Goal: Task Accomplishment & Management: Complete application form

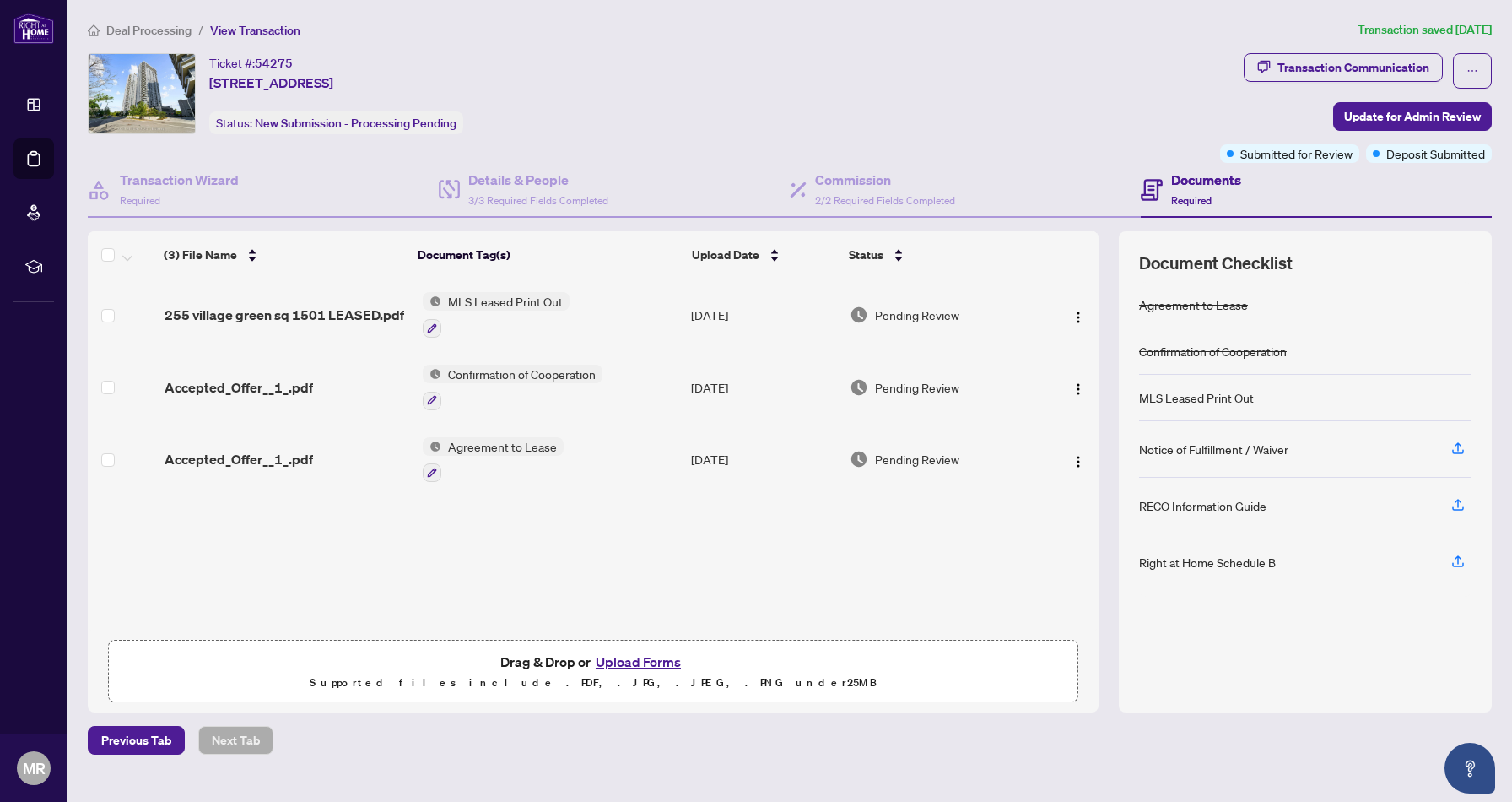
click at [617, 658] on button "Upload Forms" at bounding box center [639, 661] width 96 height 22
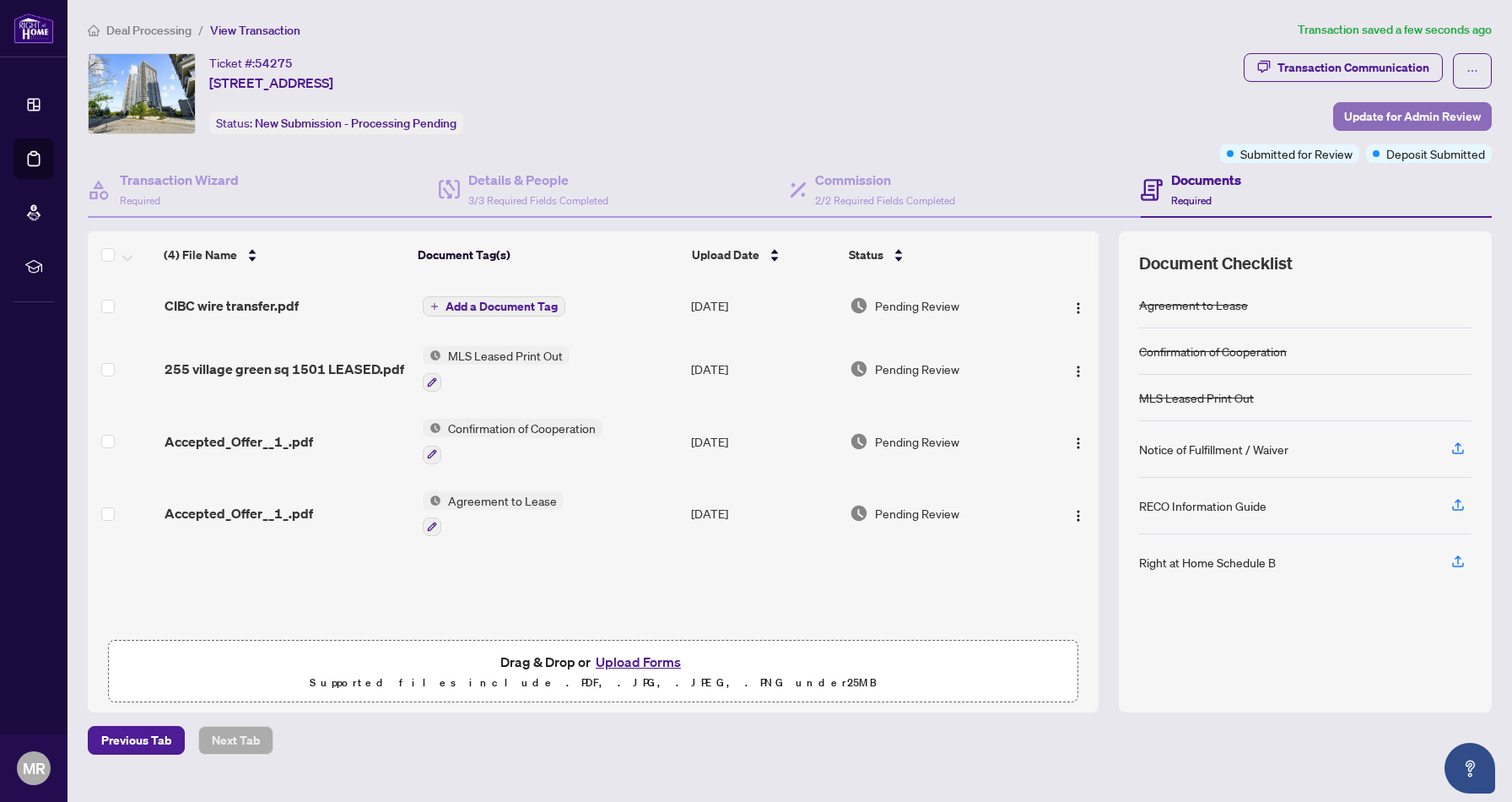
click at [1362, 121] on span "Update for Admin Review" at bounding box center [1413, 116] width 136 height 27
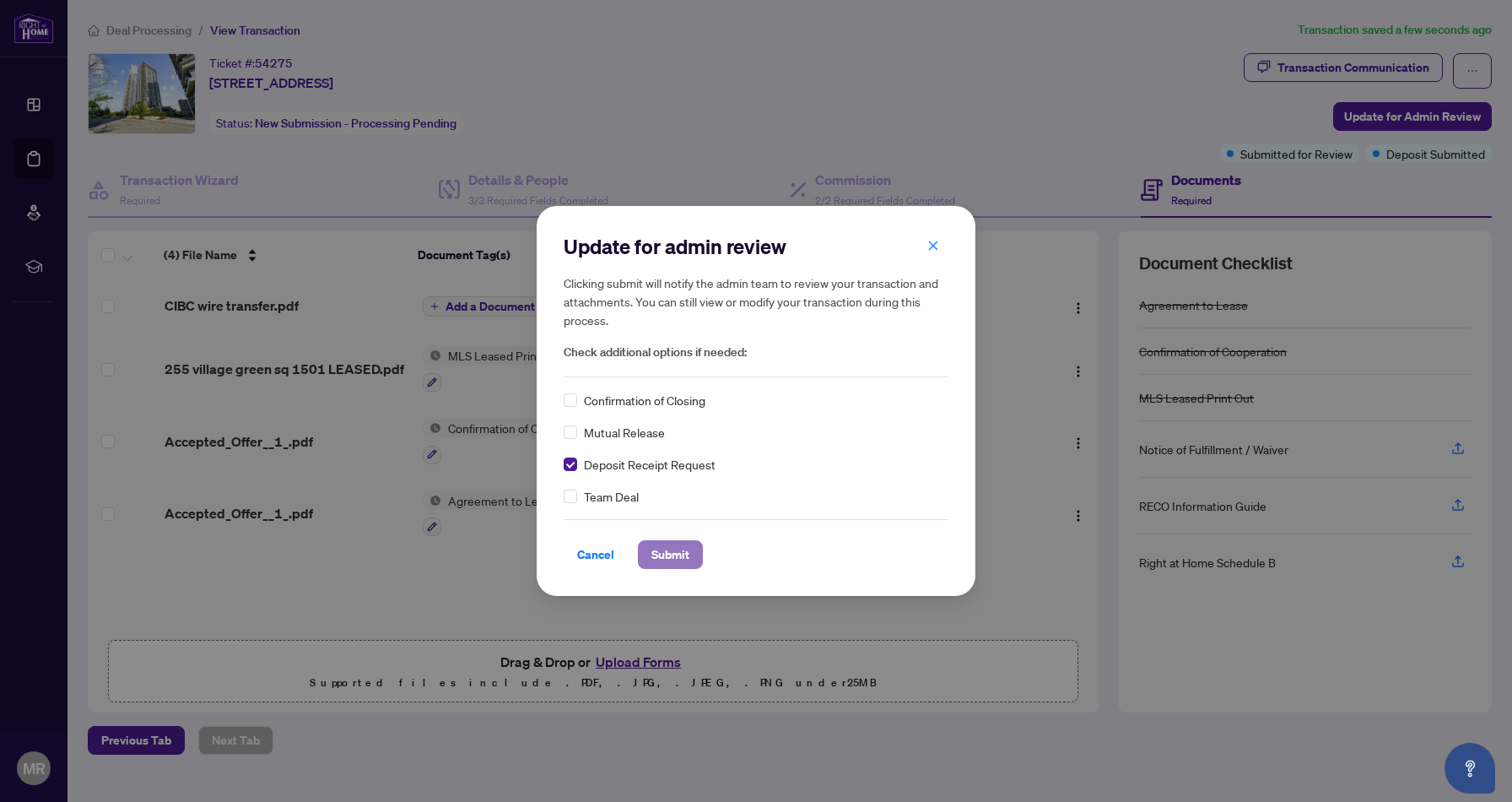
click at [663, 564] on span "Submit" at bounding box center [670, 555] width 38 height 27
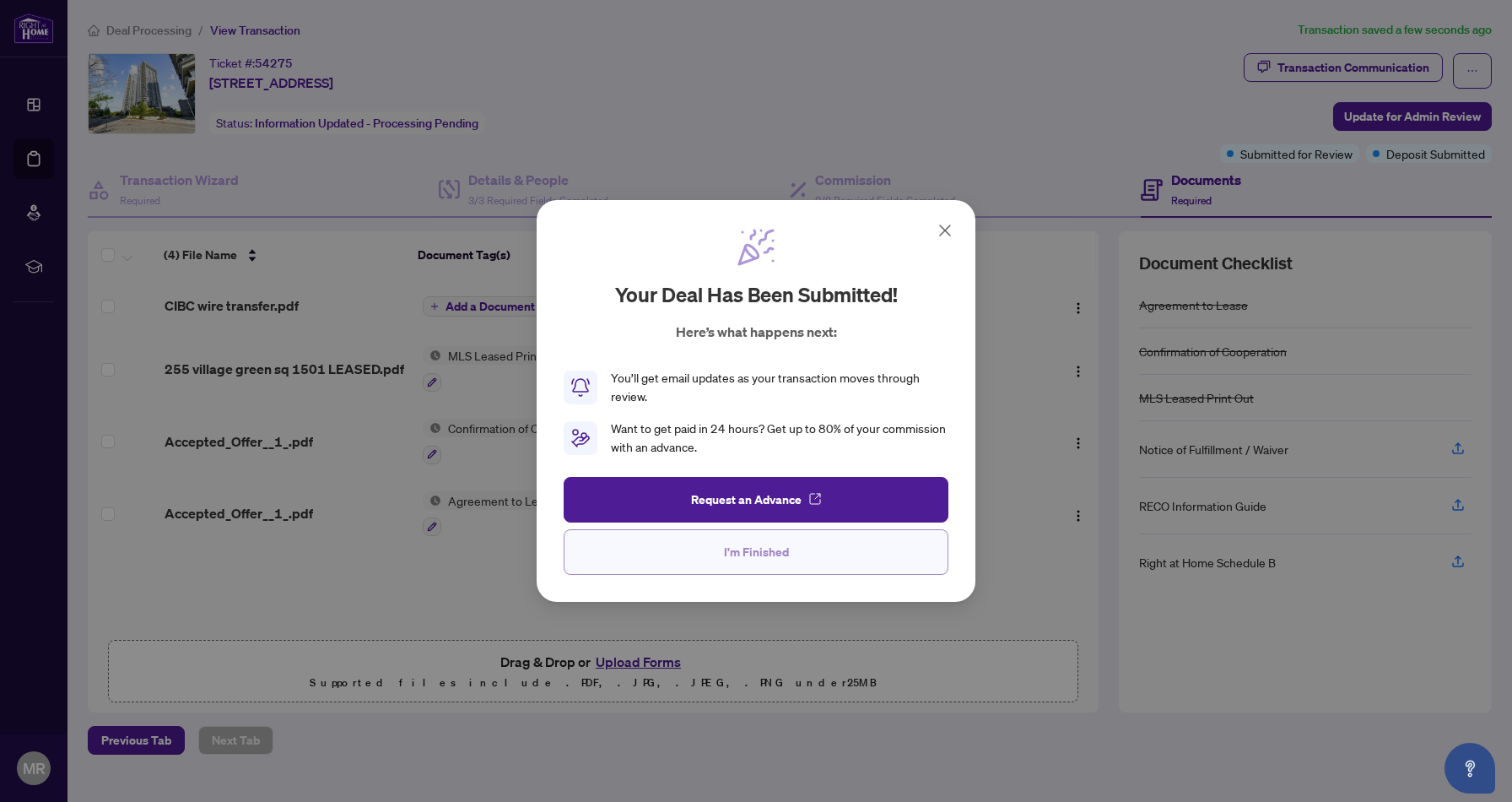
click at [740, 564] on span "I'm Finished" at bounding box center [756, 552] width 65 height 27
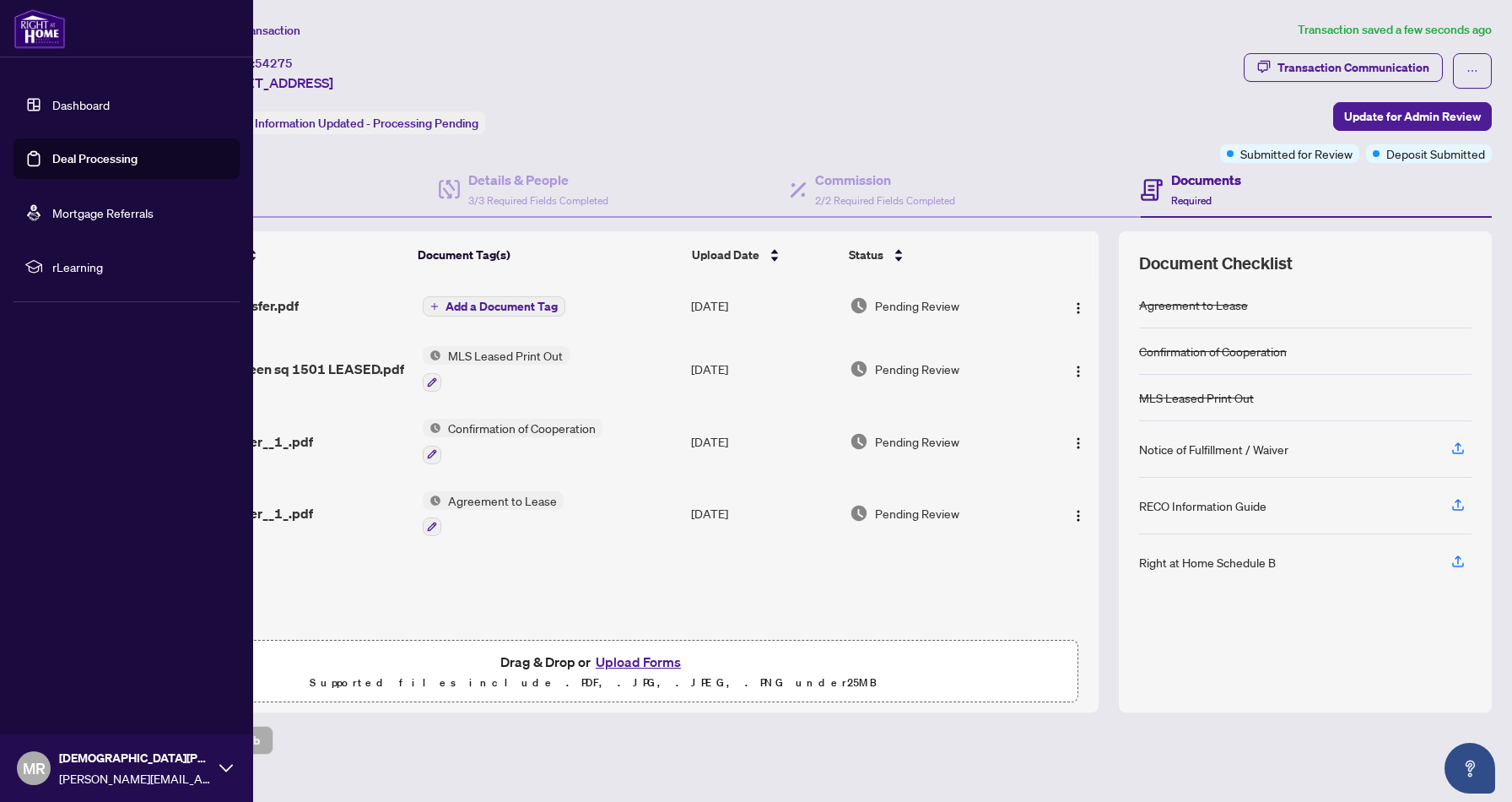
click at [52, 97] on link "Dashboard" at bounding box center [81, 105] width 58 height 15
